Goal: Task Accomplishment & Management: Use online tool/utility

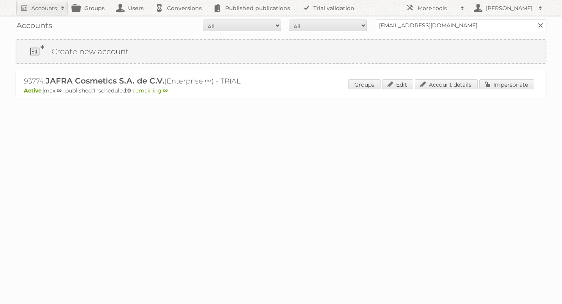
click at [539, 23] on link at bounding box center [541, 26] width 12 height 12
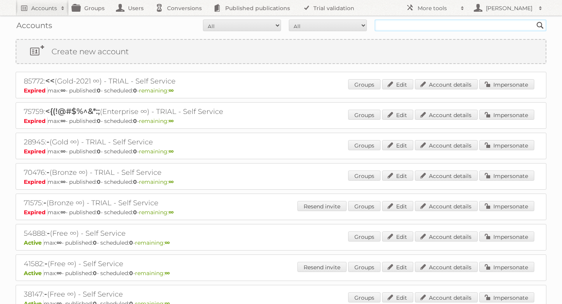
click at [400, 29] on input "text" at bounding box center [461, 26] width 172 height 12
type input "coolbox"
click at [535, 20] on input "Search" at bounding box center [541, 26] width 12 height 12
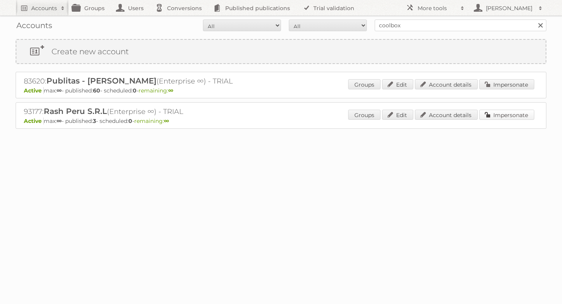
click at [527, 118] on link "Impersonate" at bounding box center [507, 115] width 55 height 10
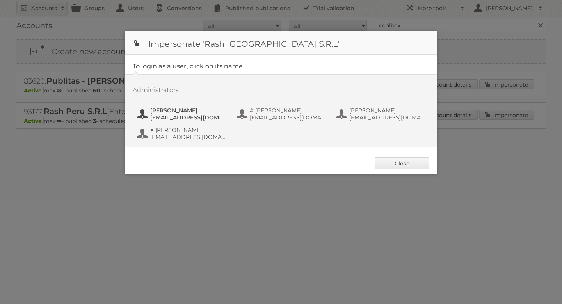
click at [189, 113] on span "[PERSON_NAME]" at bounding box center [188, 110] width 76 height 7
